Goal: Task Accomplishment & Management: Use online tool/utility

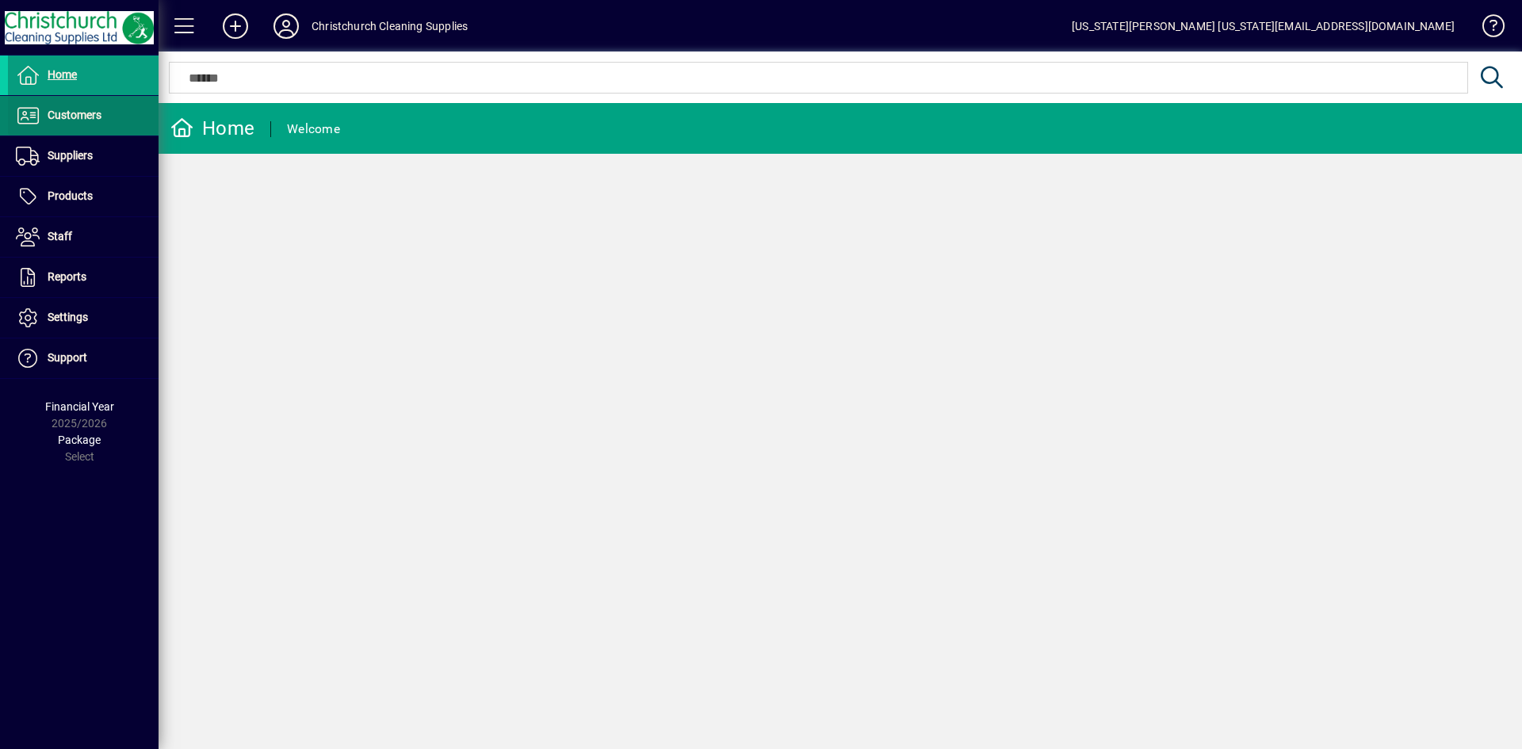
click at [97, 120] on span "Customers" at bounding box center [75, 115] width 54 height 13
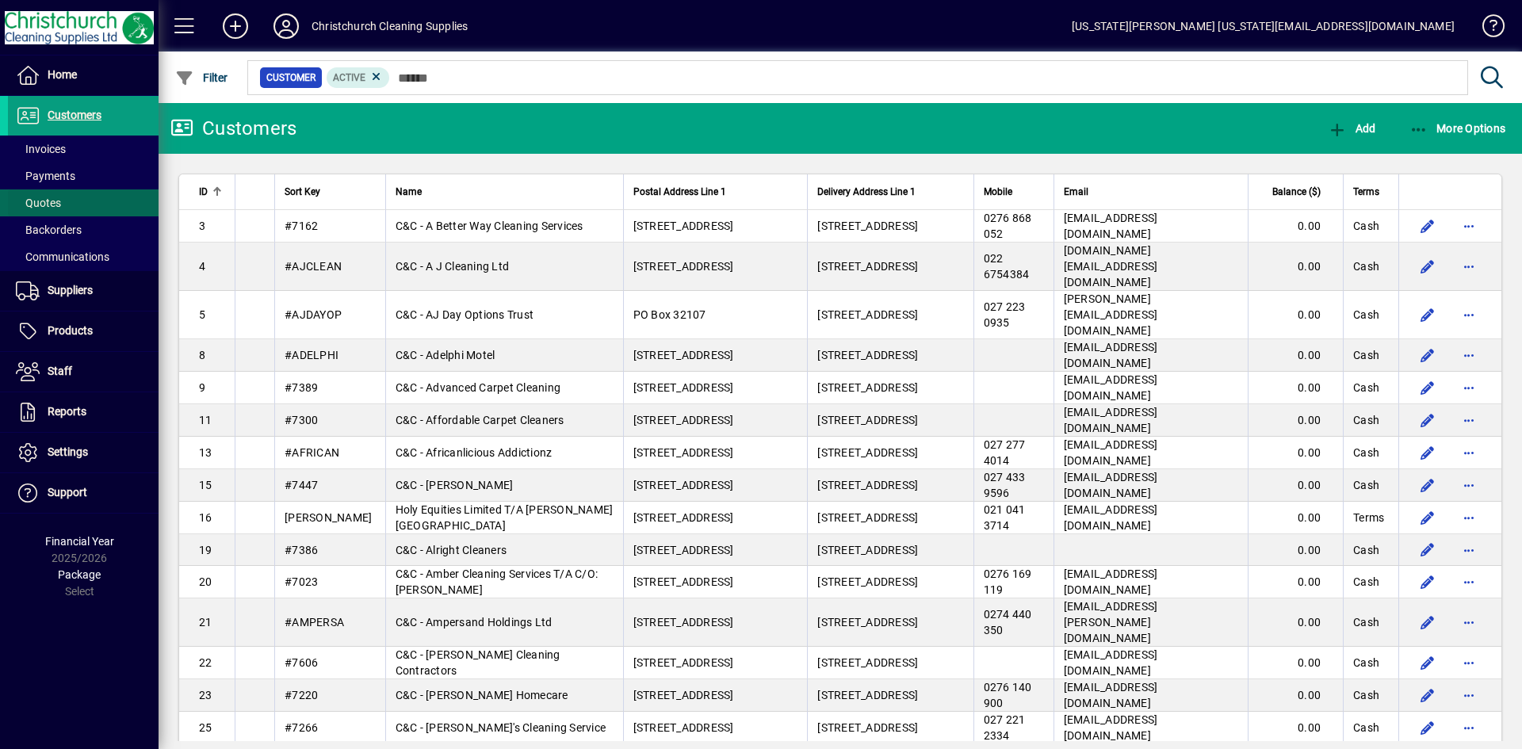
click at [111, 204] on span at bounding box center [83, 203] width 151 height 38
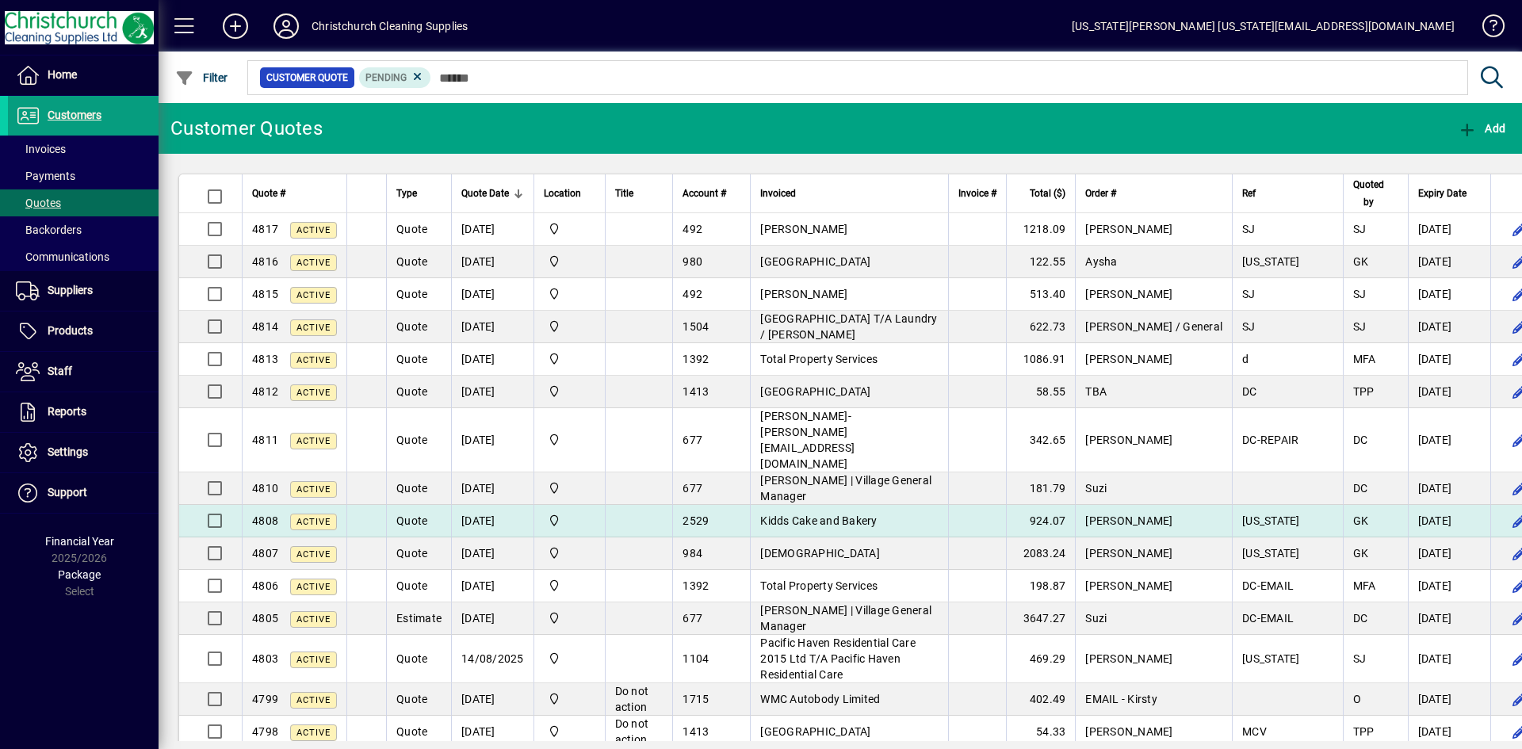
click at [885, 505] on td "Kidds Cake and Bakery" at bounding box center [849, 521] width 198 height 33
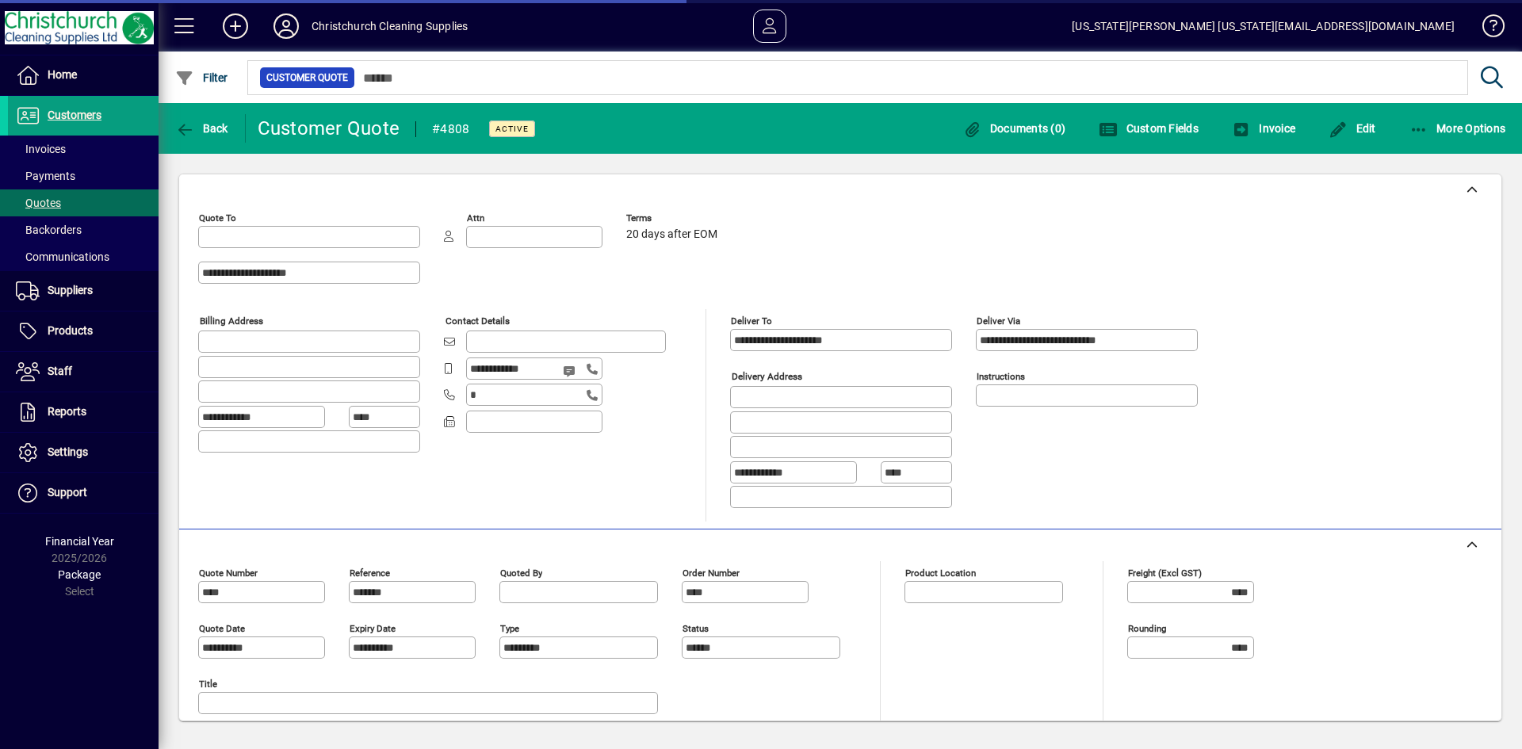
type input "**********"
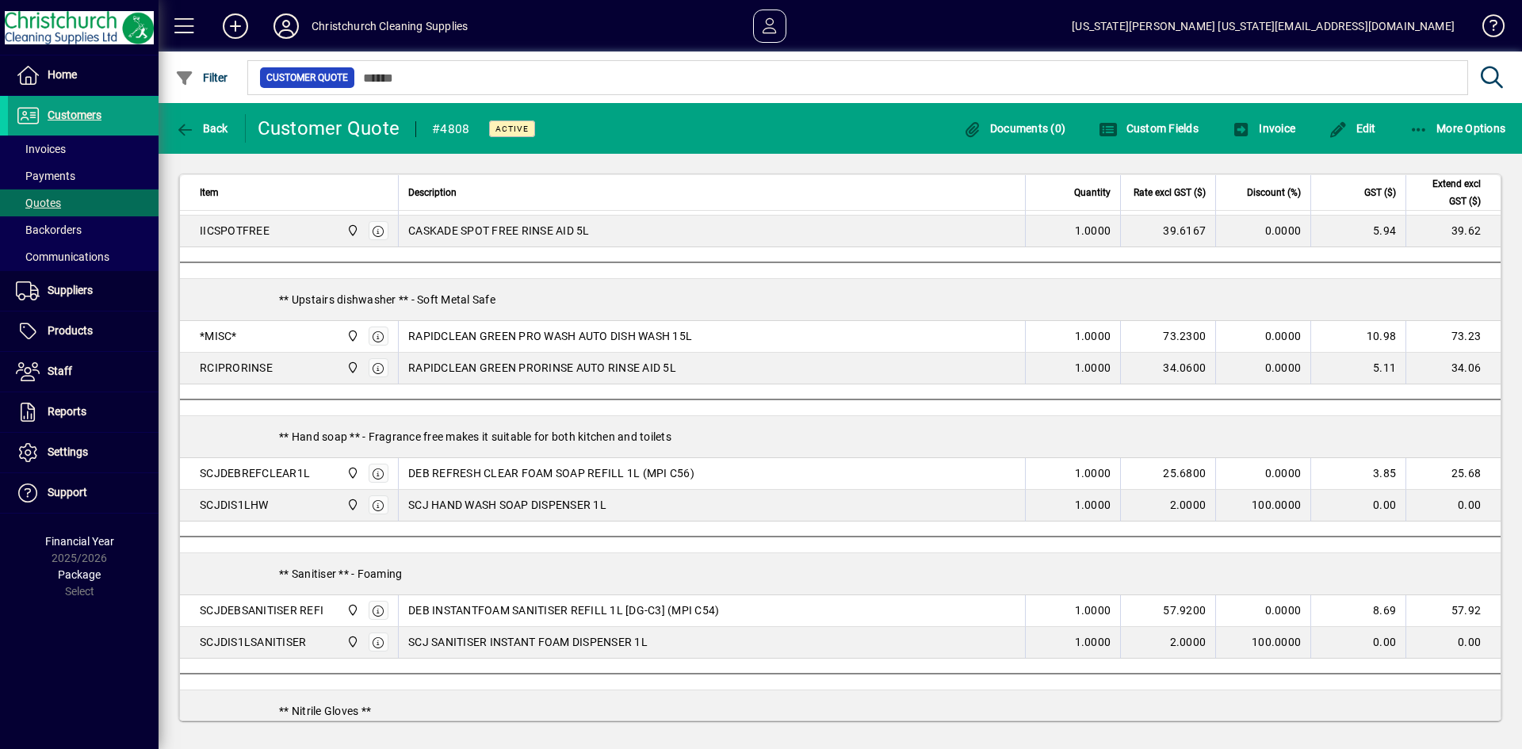
scroll to position [1525, 0]
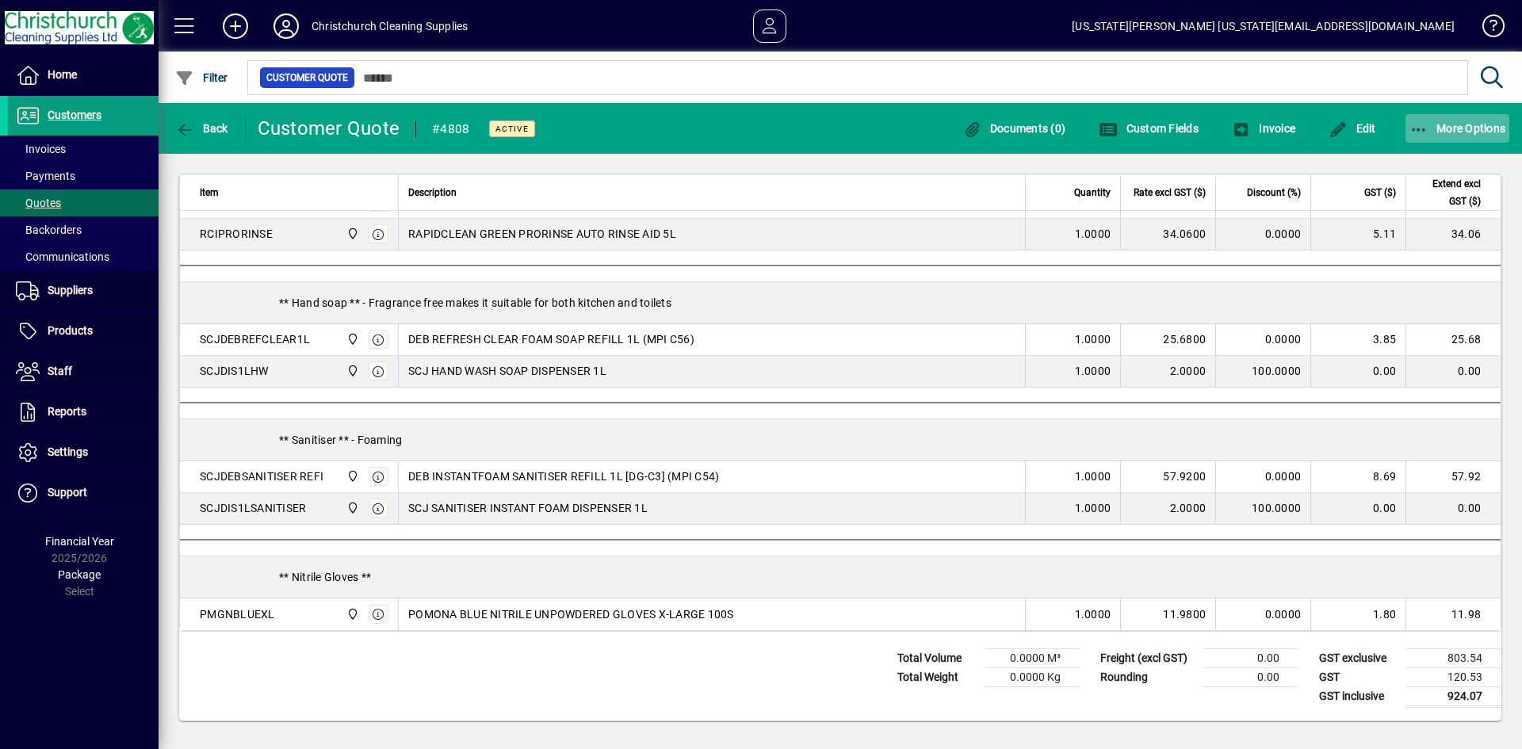
click at [1462, 131] on span "More Options" at bounding box center [1457, 128] width 97 height 13
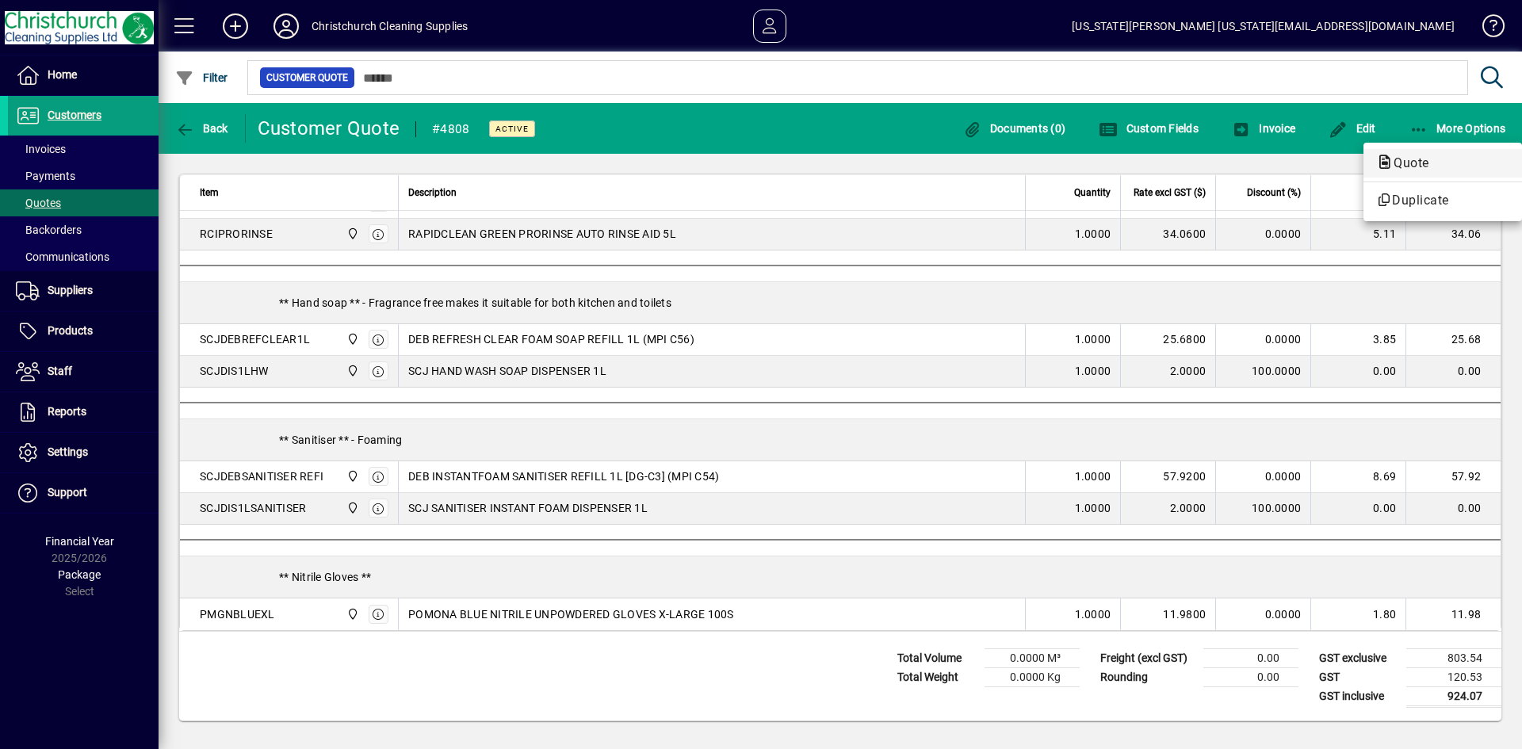
click at [1417, 164] on span "Quote" at bounding box center [1406, 162] width 61 height 15
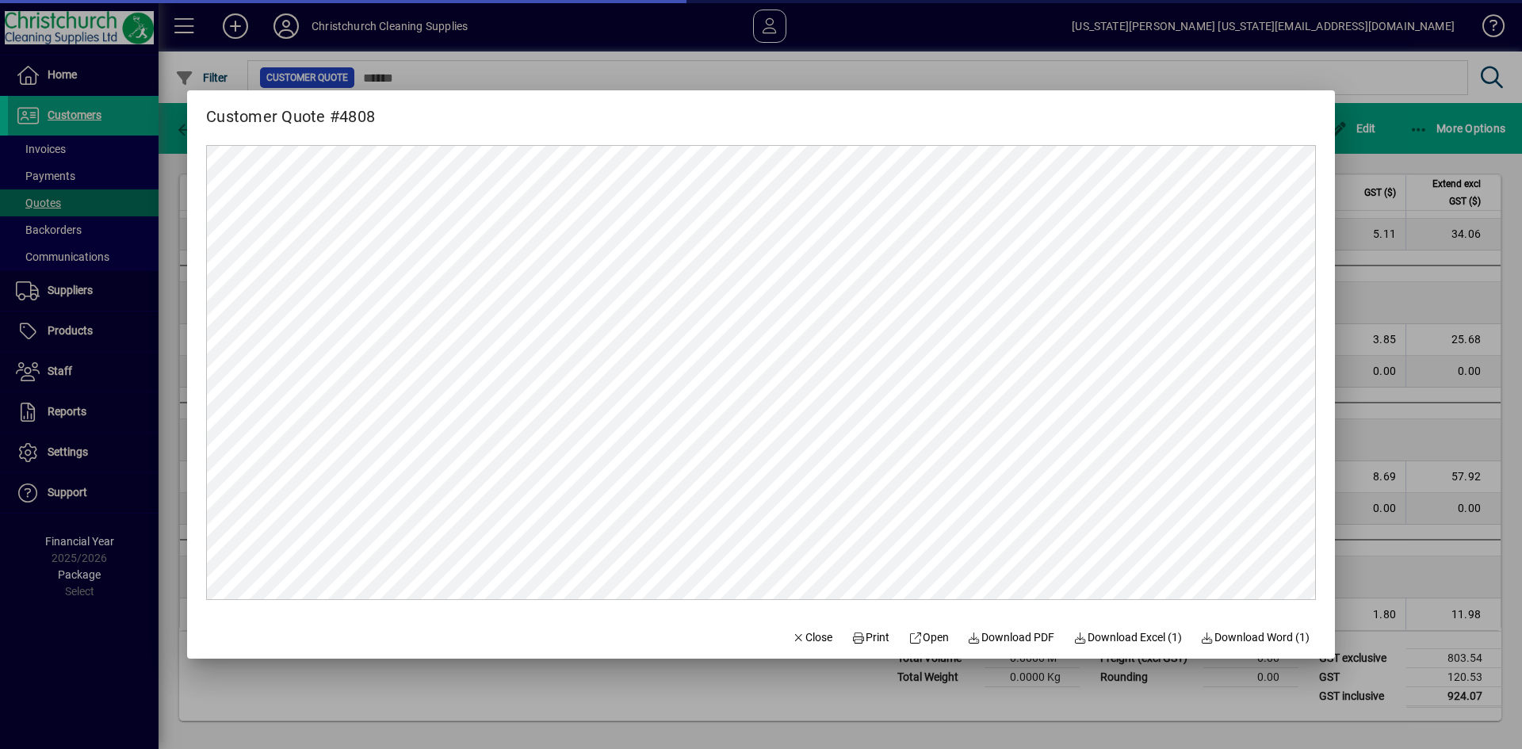
scroll to position [0, 0]
click at [859, 634] on span "Print" at bounding box center [870, 637] width 38 height 17
